Goal: Transaction & Acquisition: Purchase product/service

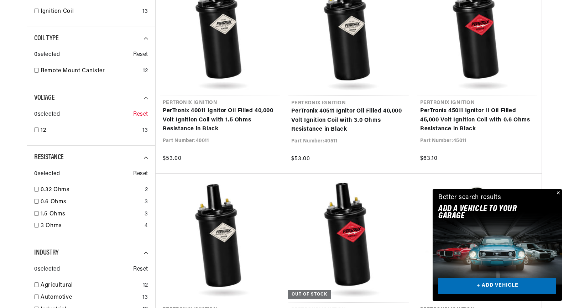
scroll to position [0, 266]
click at [146, 98] on icon at bounding box center [149, 98] width 10 height 10
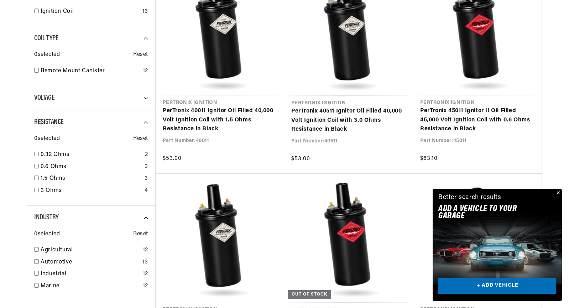
click at [146, 98] on icon at bounding box center [149, 98] width 10 height 10
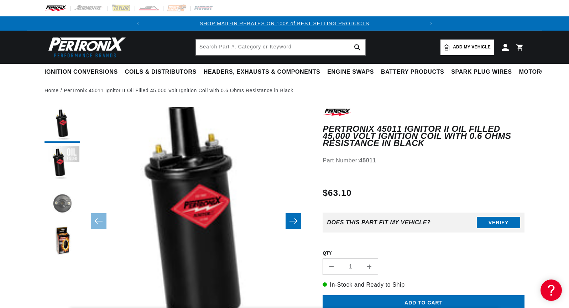
click at [57, 204] on button "Load image 3 in gallery view" at bounding box center [63, 204] width 36 height 36
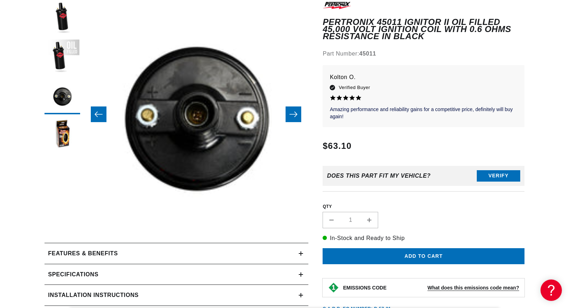
scroll to position [178, 0]
